Goal: Download file/media

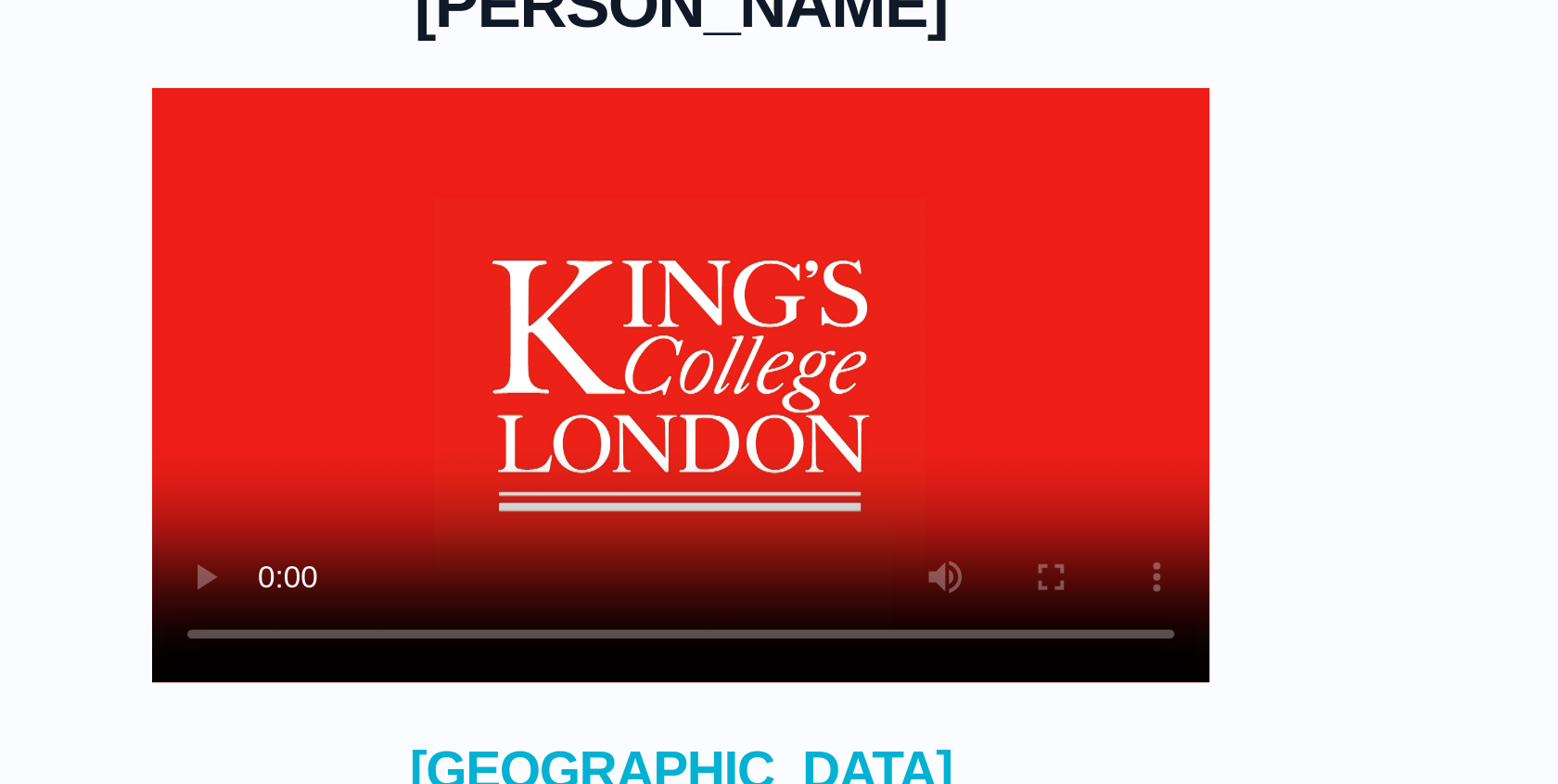
click at [724, 412] on video at bounding box center [779, 380] width 445 height 251
click at [706, 388] on video at bounding box center [779, 380] width 445 height 251
click at [741, 400] on video at bounding box center [779, 380] width 445 height 251
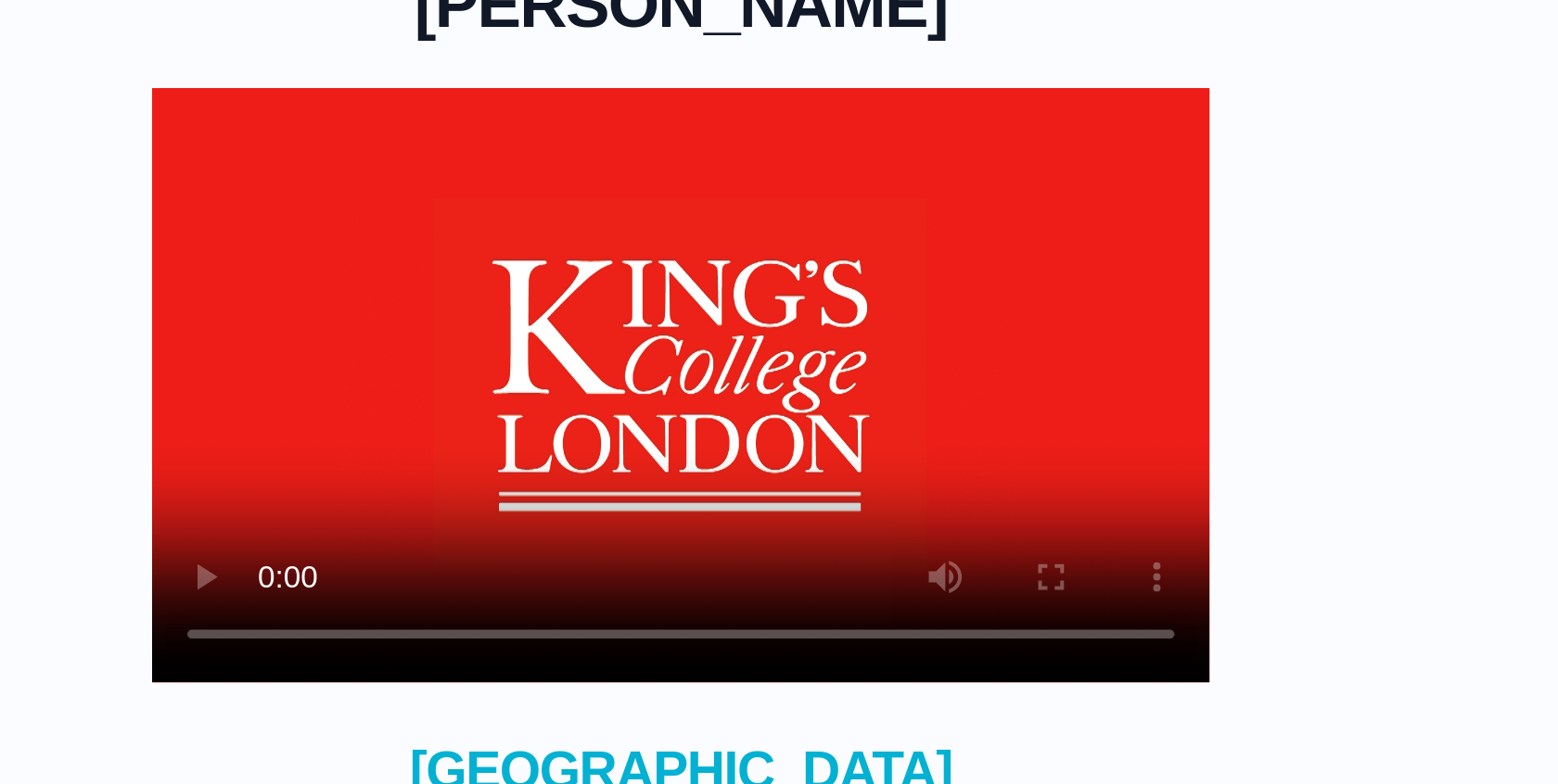
click at [742, 401] on video at bounding box center [779, 380] width 445 height 251
click at [794, 421] on video at bounding box center [779, 380] width 445 height 251
click at [893, 414] on video at bounding box center [779, 380] width 445 height 251
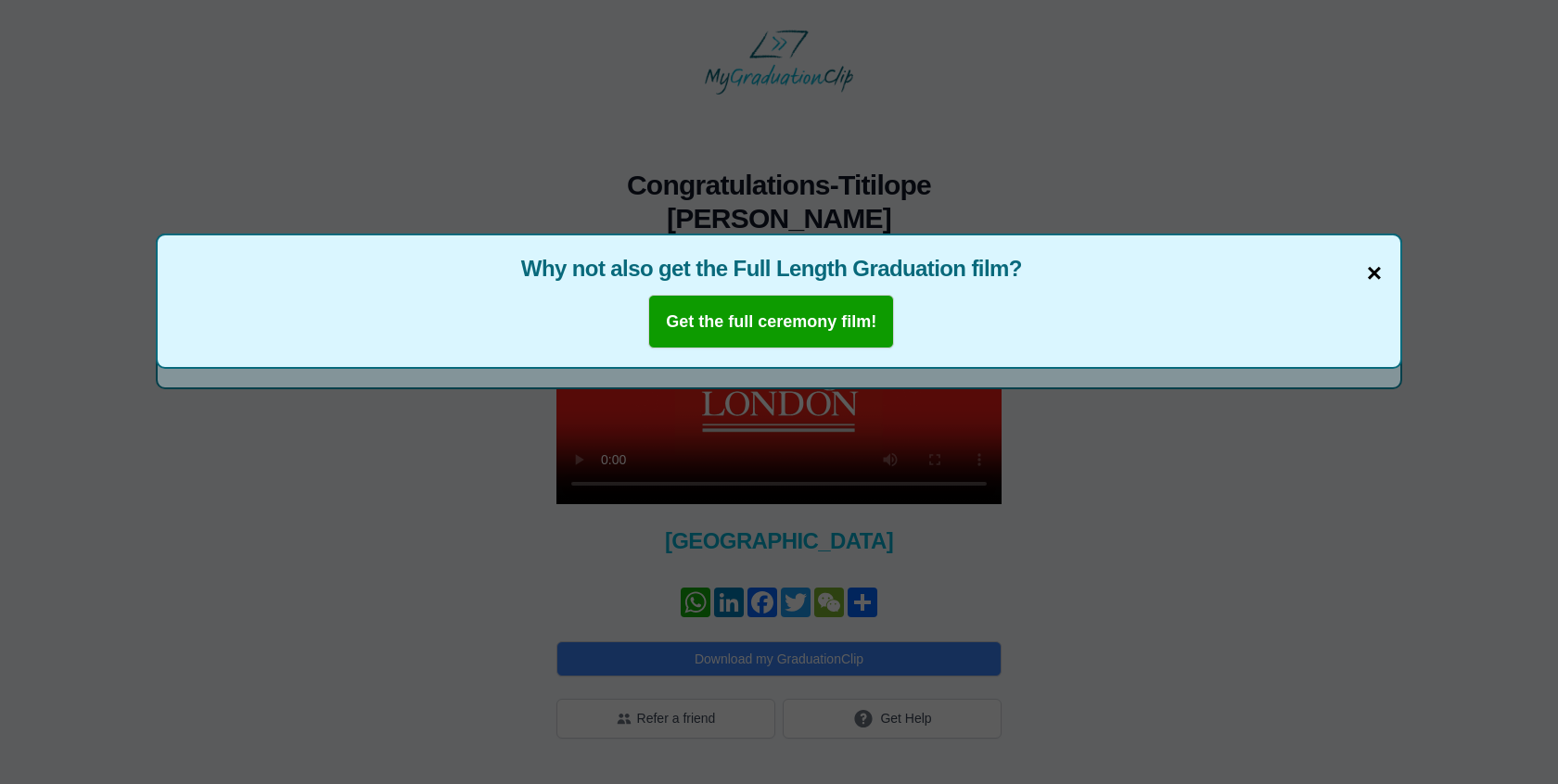
click at [1370, 279] on span "×" at bounding box center [1374, 273] width 15 height 39
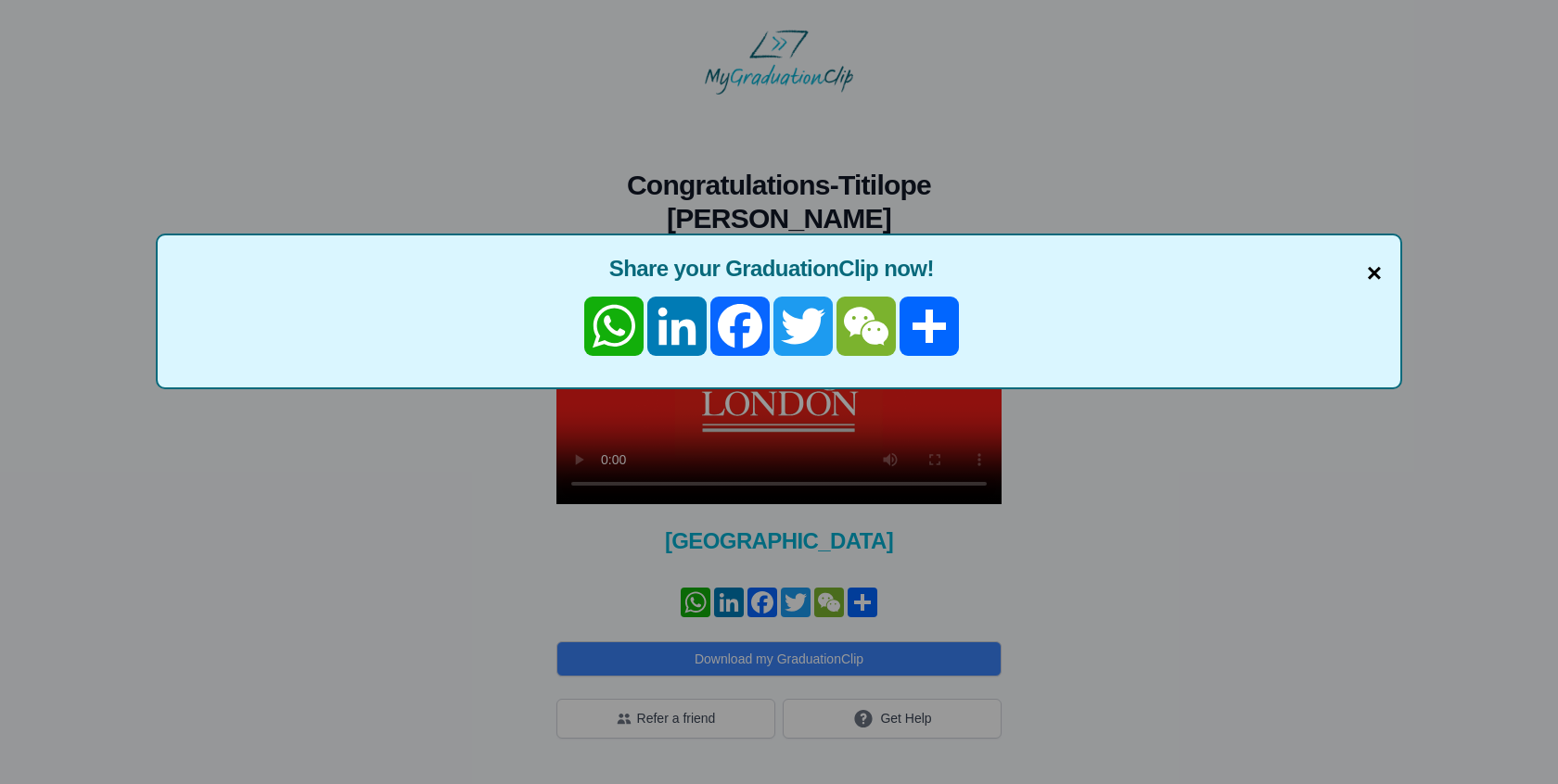
click at [1371, 272] on span "×" at bounding box center [1374, 273] width 15 height 39
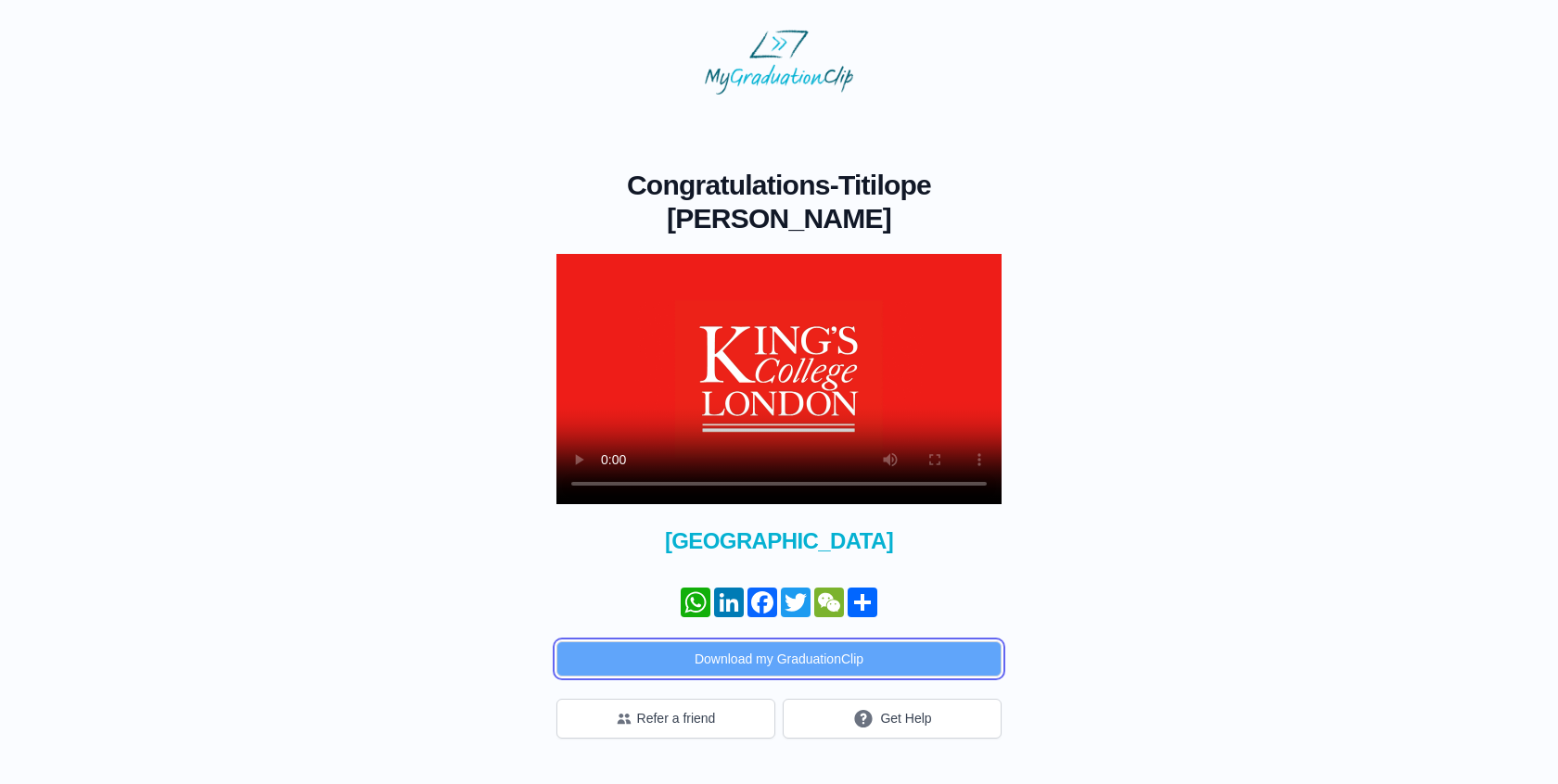
click at [745, 662] on button "Download my GraduationClip" at bounding box center [779, 659] width 445 height 35
